Goal: Information Seeking & Learning: Learn about a topic

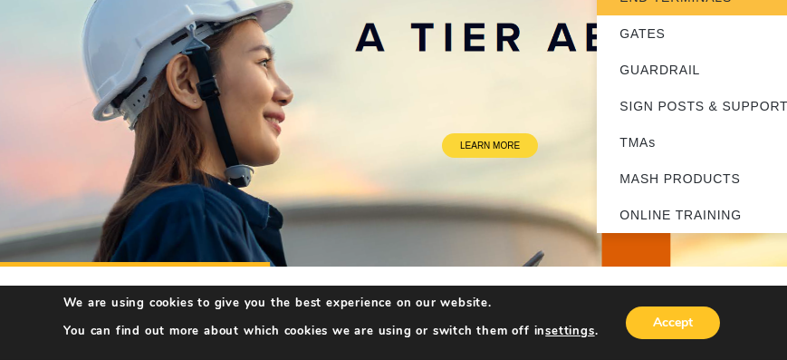
scroll to position [207, 0]
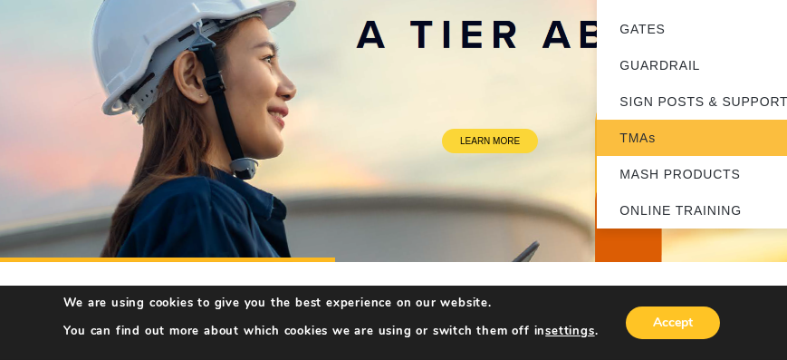
click at [648, 137] on link "TMAs" at bounding box center [710, 138] width 226 height 36
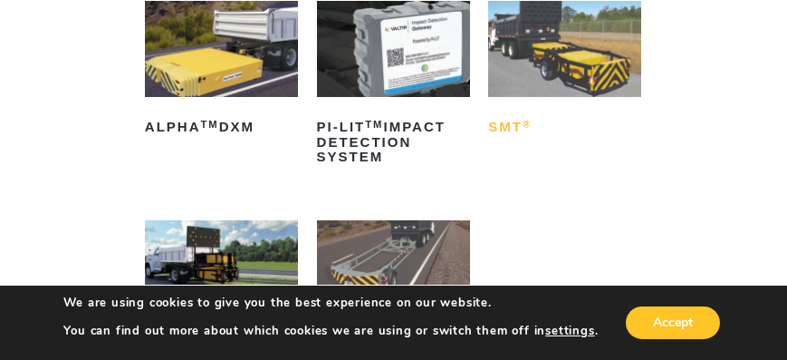
scroll to position [310, 0]
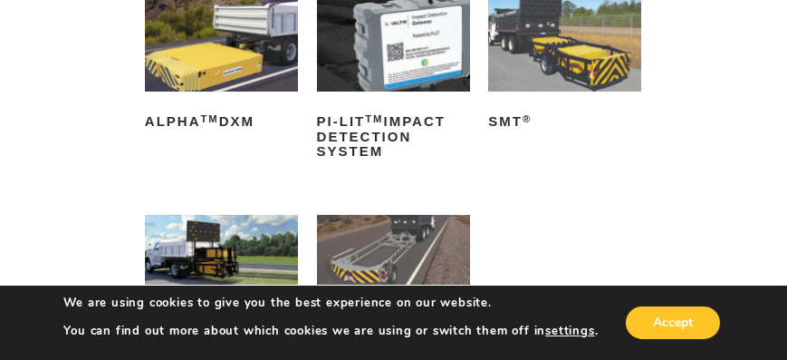
click at [568, 37] on img at bounding box center [564, 43] width 153 height 96
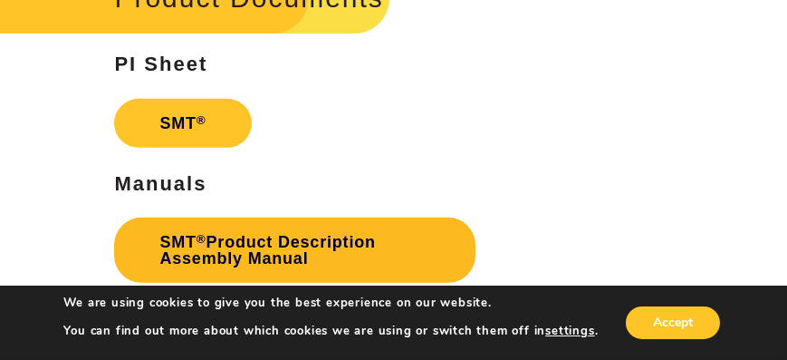
scroll to position [3519, 0]
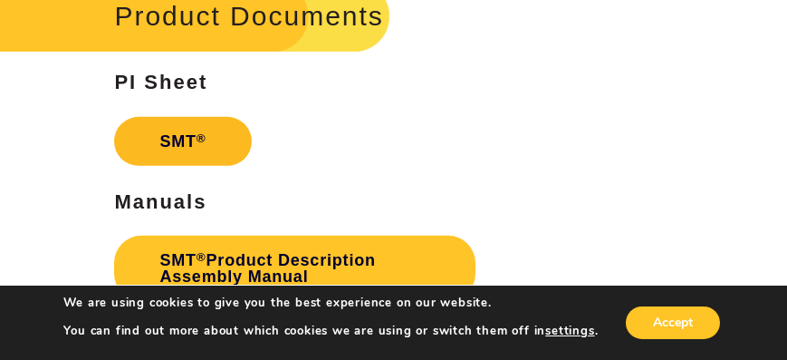
click at [188, 140] on link "SMT ®" at bounding box center [182, 141] width 137 height 49
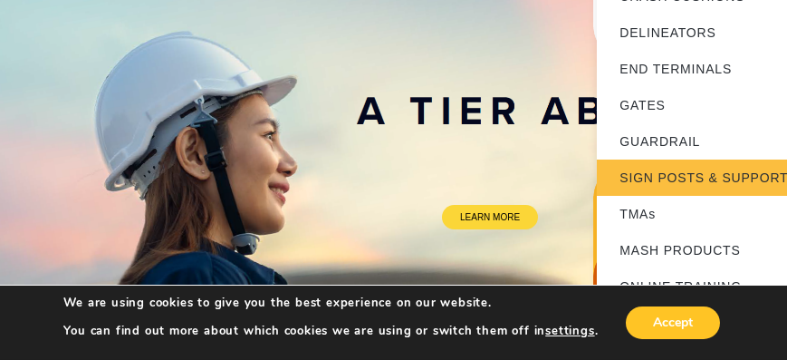
scroll to position [155, 0]
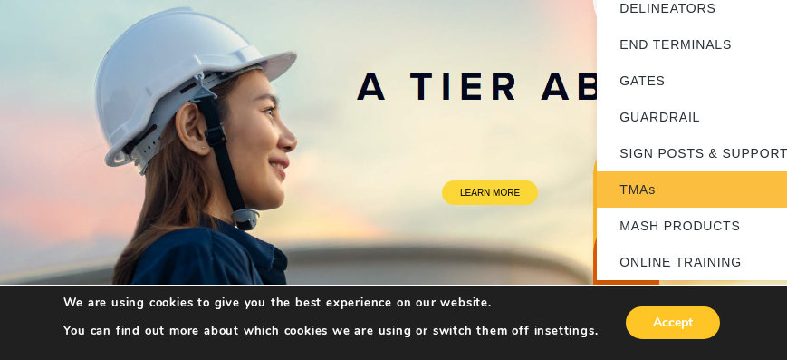
click at [642, 184] on link "TMAs" at bounding box center [710, 189] width 226 height 36
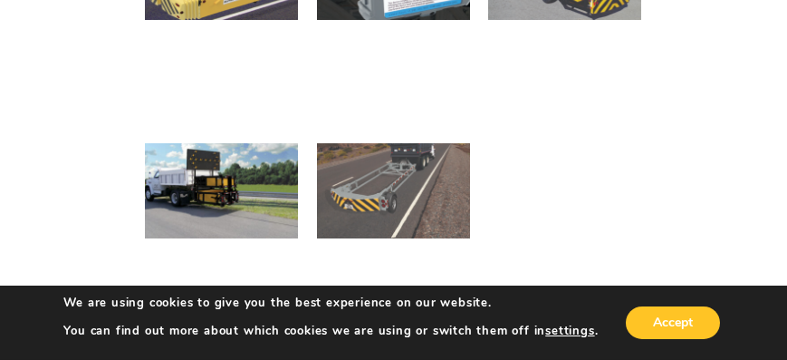
scroll to position [414, 0]
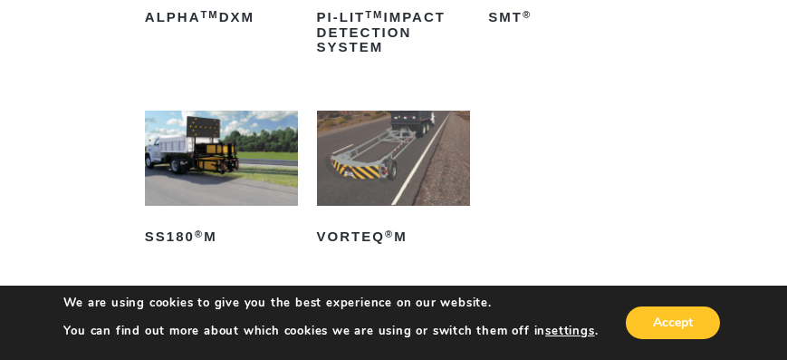
click at [203, 168] on img at bounding box center [221, 159] width 153 height 96
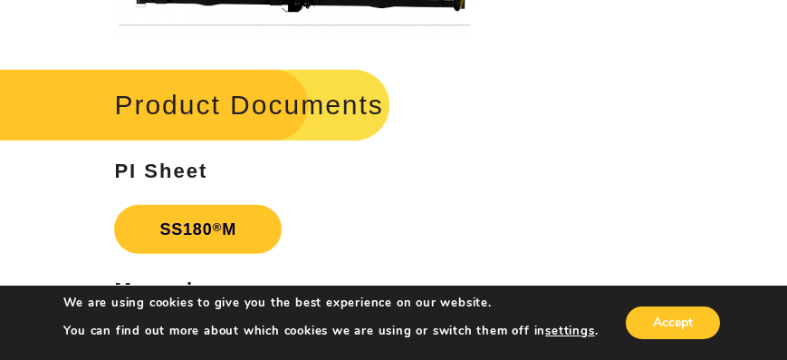
scroll to position [3986, 0]
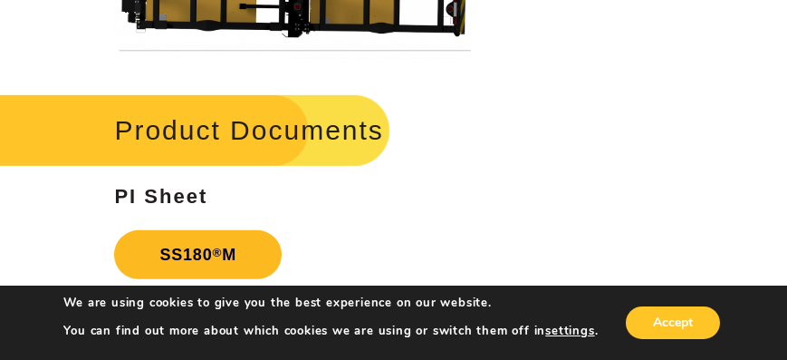
click at [197, 247] on link "SS180 ® M" at bounding box center [198, 254] width 168 height 49
